Goal: Find specific page/section: Find specific page/section

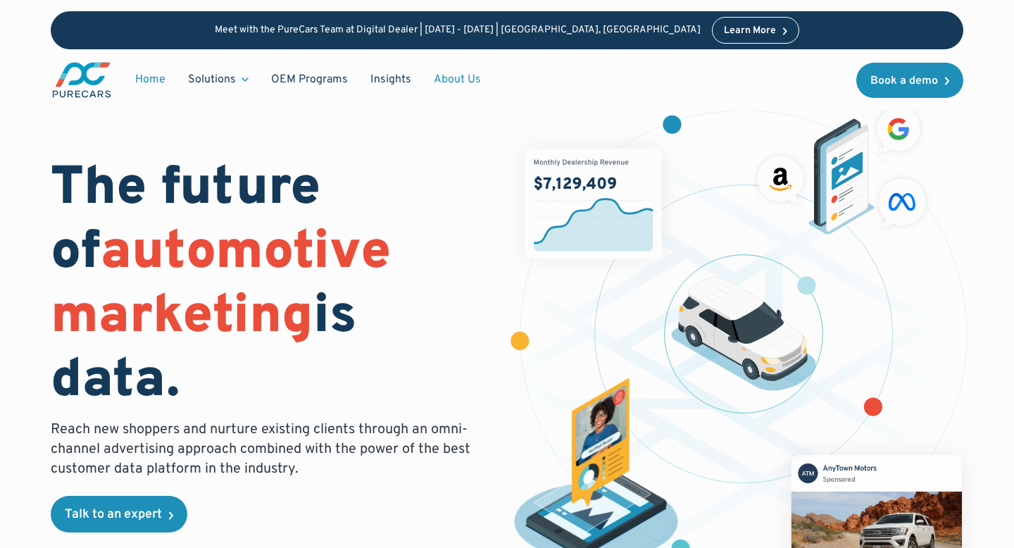
click at [468, 75] on link "About Us" at bounding box center [458, 79] width 70 height 27
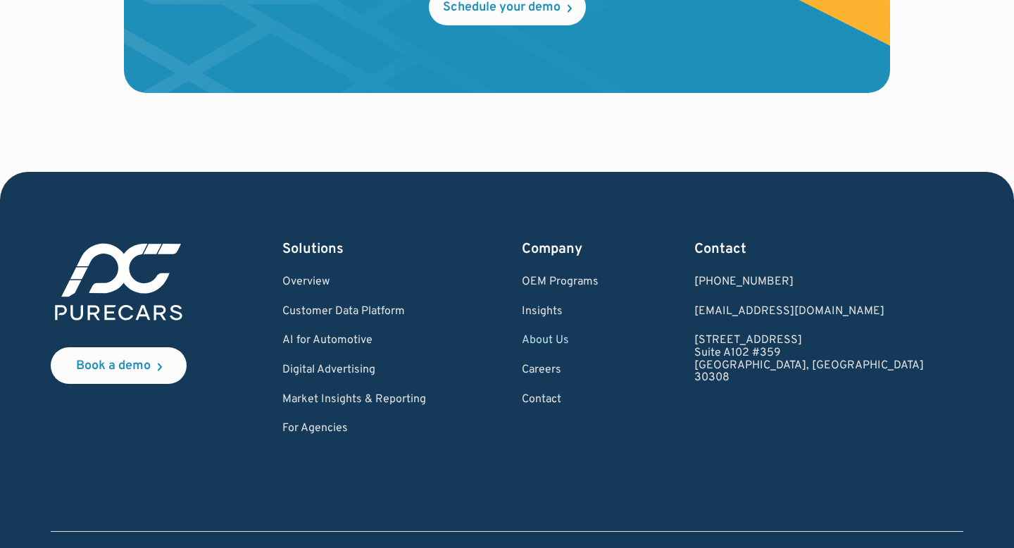
scroll to position [4015, 0]
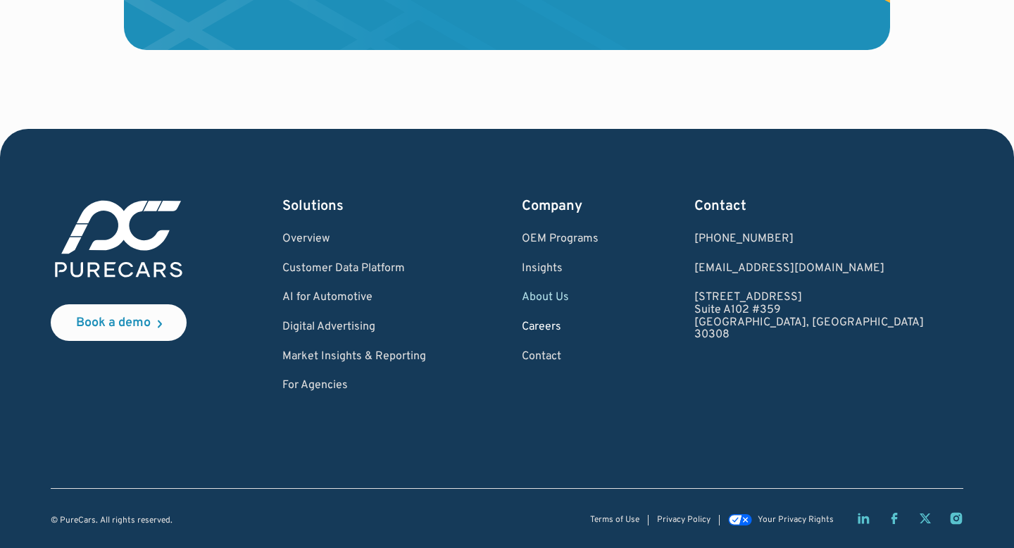
click at [599, 324] on link "Careers" at bounding box center [560, 327] width 77 height 13
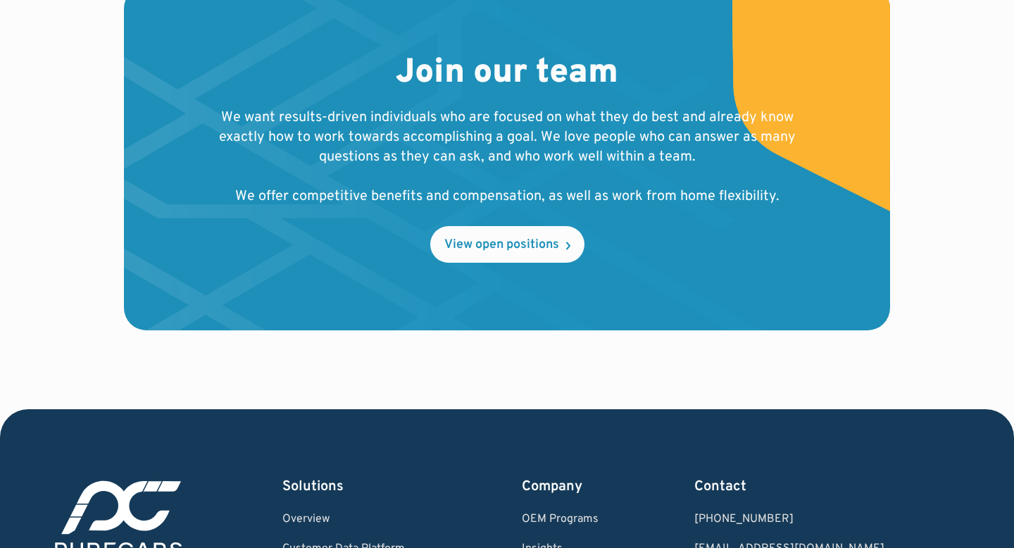
scroll to position [1604, 0]
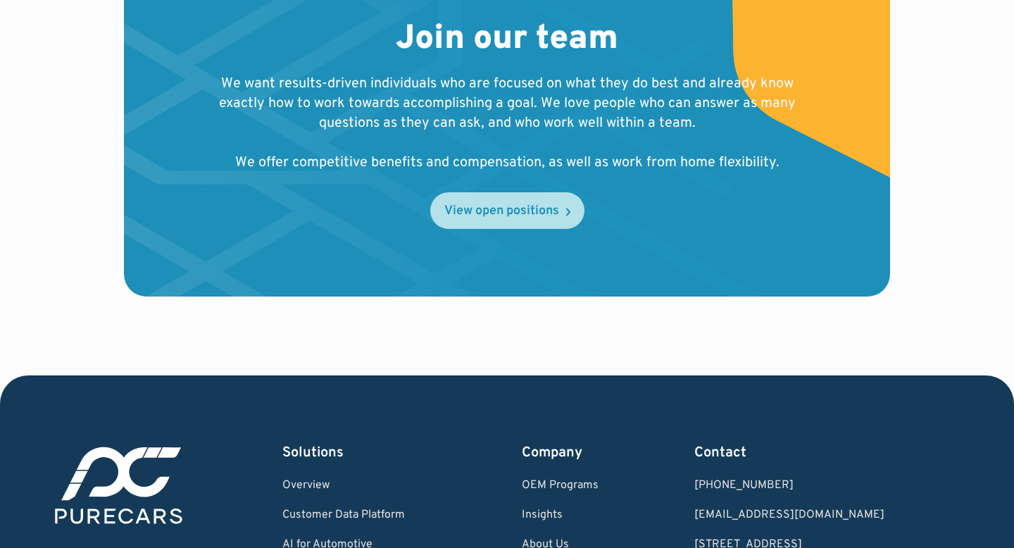
click at [475, 221] on link "View open positions" at bounding box center [507, 210] width 154 height 37
